Goal: Task Accomplishment & Management: Manage account settings

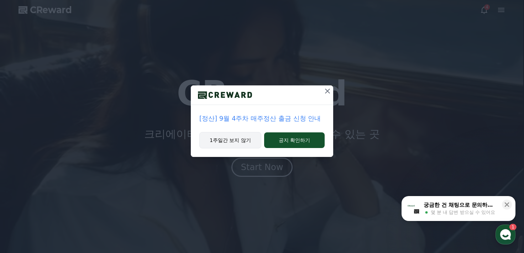
click at [225, 138] on button "1주일간 보지 않기" at bounding box center [230, 140] width 62 height 16
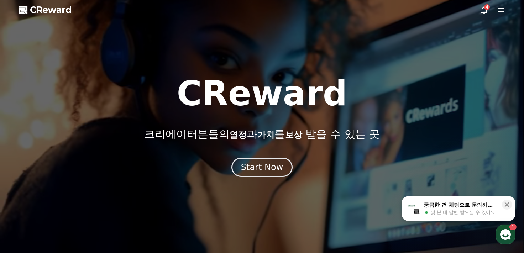
click at [259, 181] on div at bounding box center [262, 126] width 524 height 253
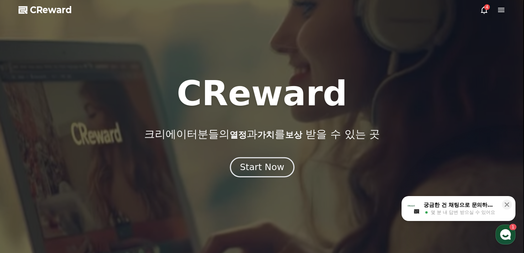
click at [271, 165] on div "Start Now" at bounding box center [262, 167] width 44 height 12
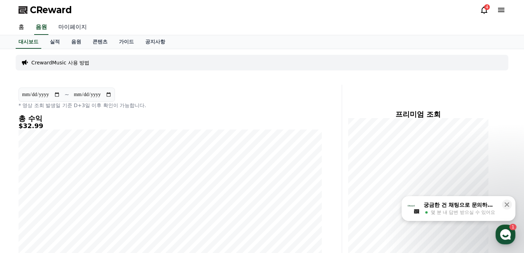
click at [75, 26] on link "마이페이지" at bounding box center [73, 27] width 40 height 15
select select "**********"
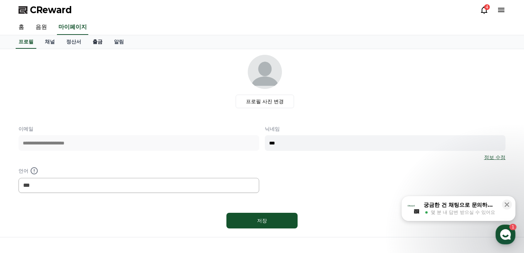
click at [94, 42] on link "출금" at bounding box center [97, 42] width 21 height 14
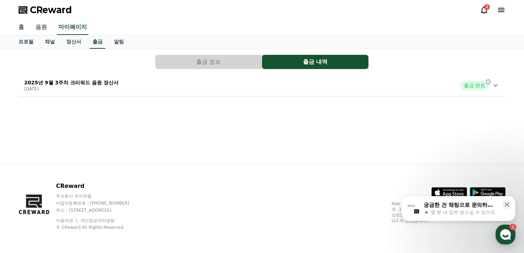
click at [205, 56] on button "출금 정보" at bounding box center [208, 62] width 107 height 14
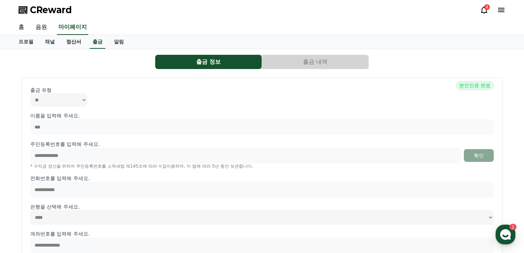
click at [75, 46] on link "정산서" at bounding box center [74, 42] width 26 height 14
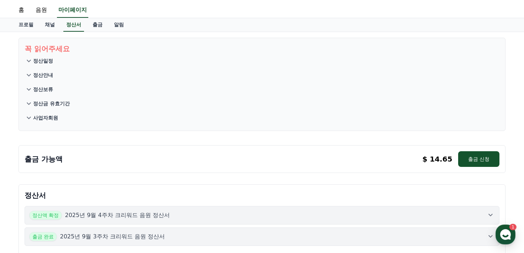
scroll to position [16, 0]
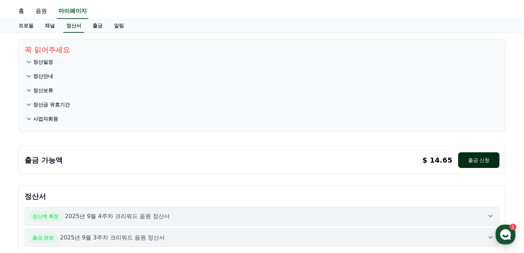
click at [486, 156] on button "출금 신청" at bounding box center [478, 160] width 41 height 16
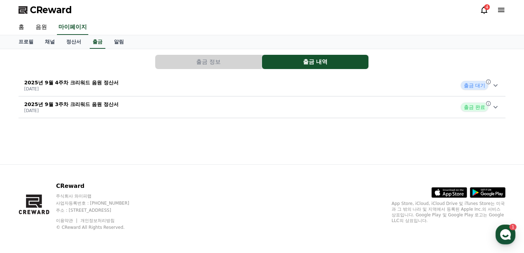
click at [484, 5] on div "4" at bounding box center [487, 7] width 6 height 6
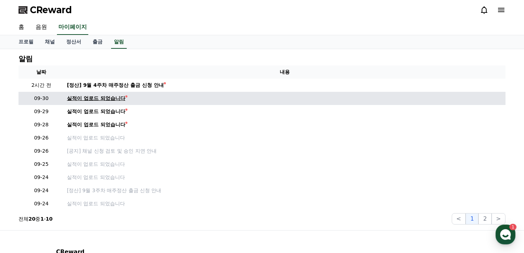
click at [115, 99] on div "실적이 업로드 되었습니다" at bounding box center [96, 98] width 58 height 7
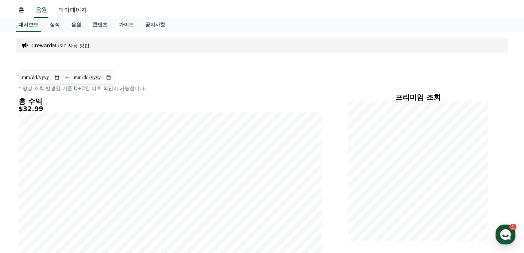
scroll to position [16, 0]
